Goal: Task Accomplishment & Management: Manage account settings

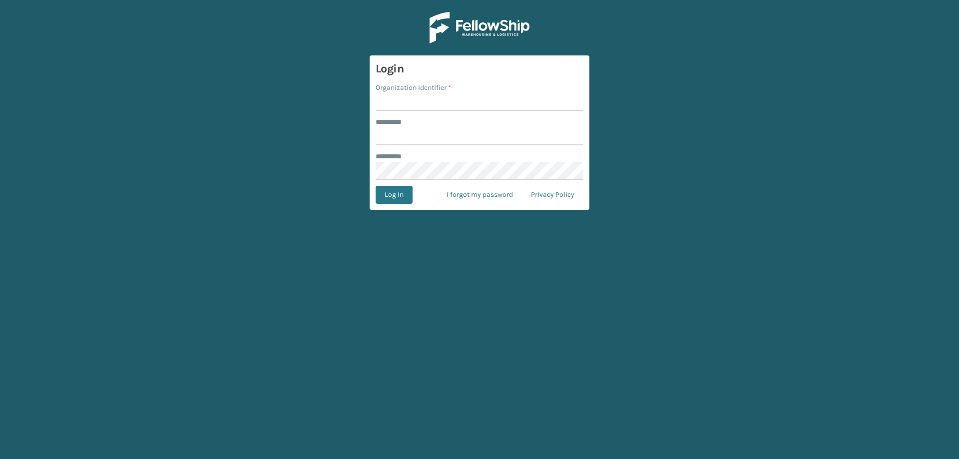
click at [408, 101] on input "Organization Identifier *" at bounding box center [480, 102] width 208 height 18
type input "Foamtex"
type input "******"
click at [376, 186] on button "Log In" at bounding box center [394, 195] width 37 height 18
